Goal: Entertainment & Leisure: Consume media (video, audio)

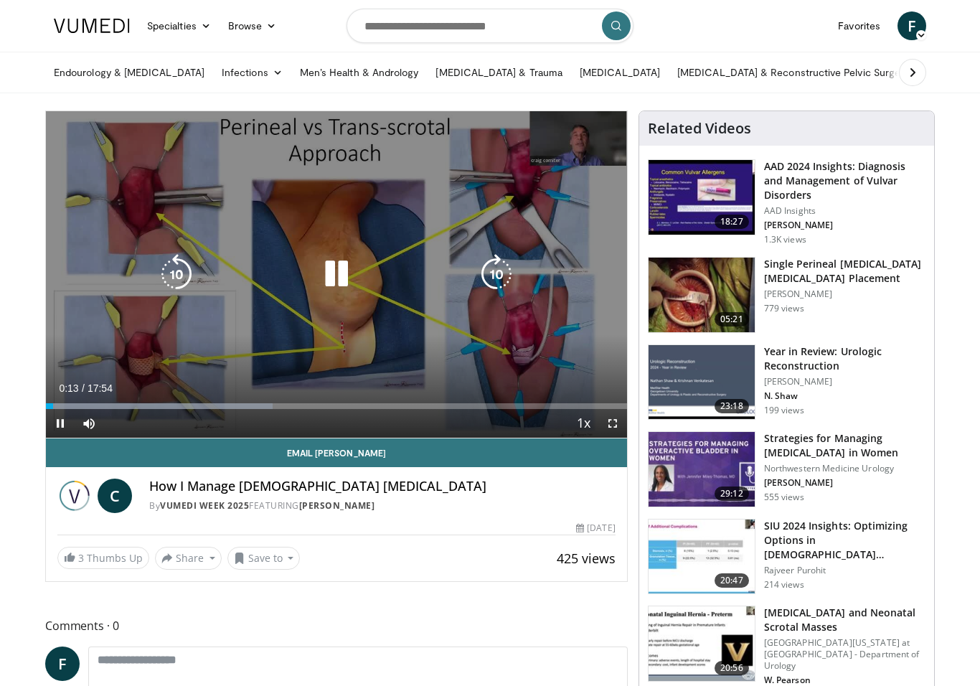
click at [88, 129] on div "10 seconds Tap to unmute" at bounding box center [336, 274] width 581 height 326
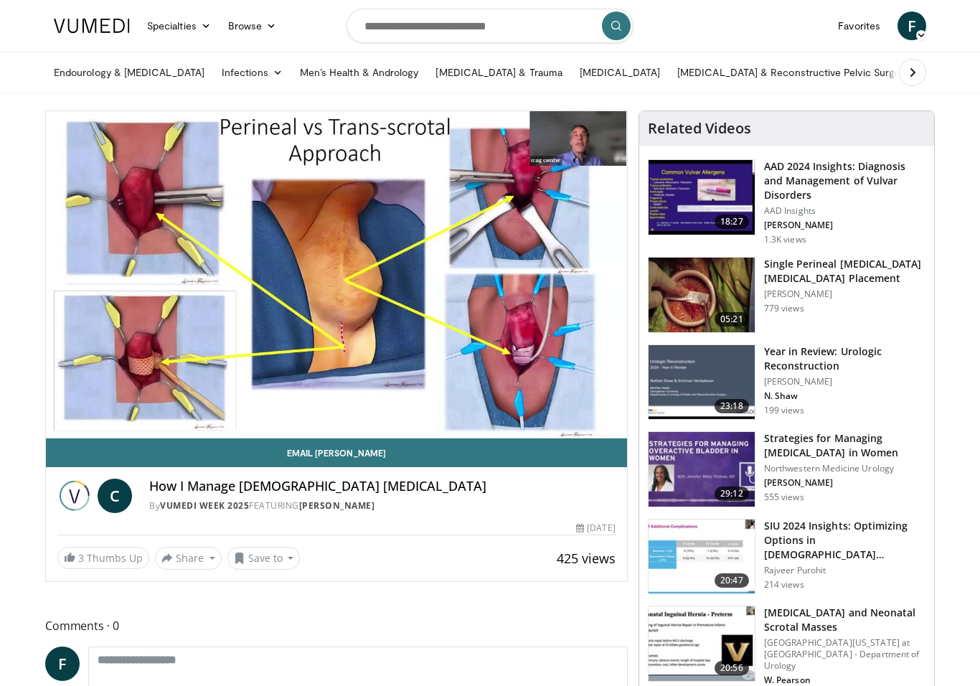
click at [604, 351] on div "10 seconds Tap to unmute" at bounding box center [336, 274] width 581 height 326
